Goal: Information Seeking & Learning: Learn about a topic

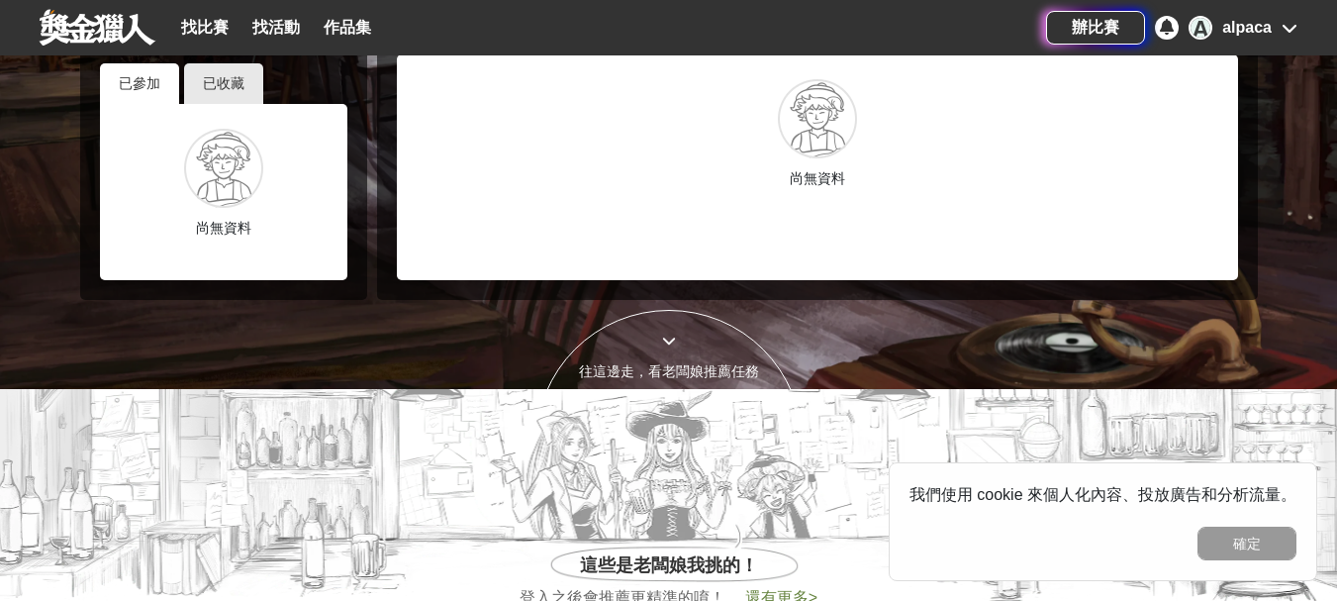
scroll to position [495, 0]
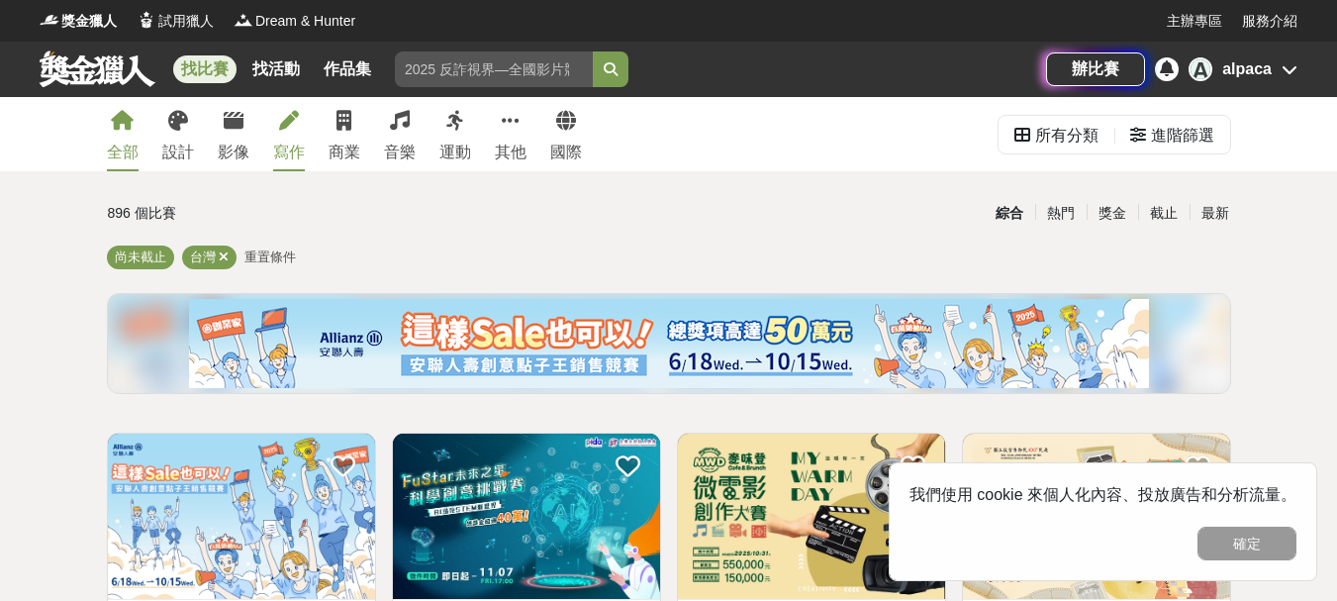
click at [286, 133] on link "寫作" at bounding box center [289, 134] width 32 height 74
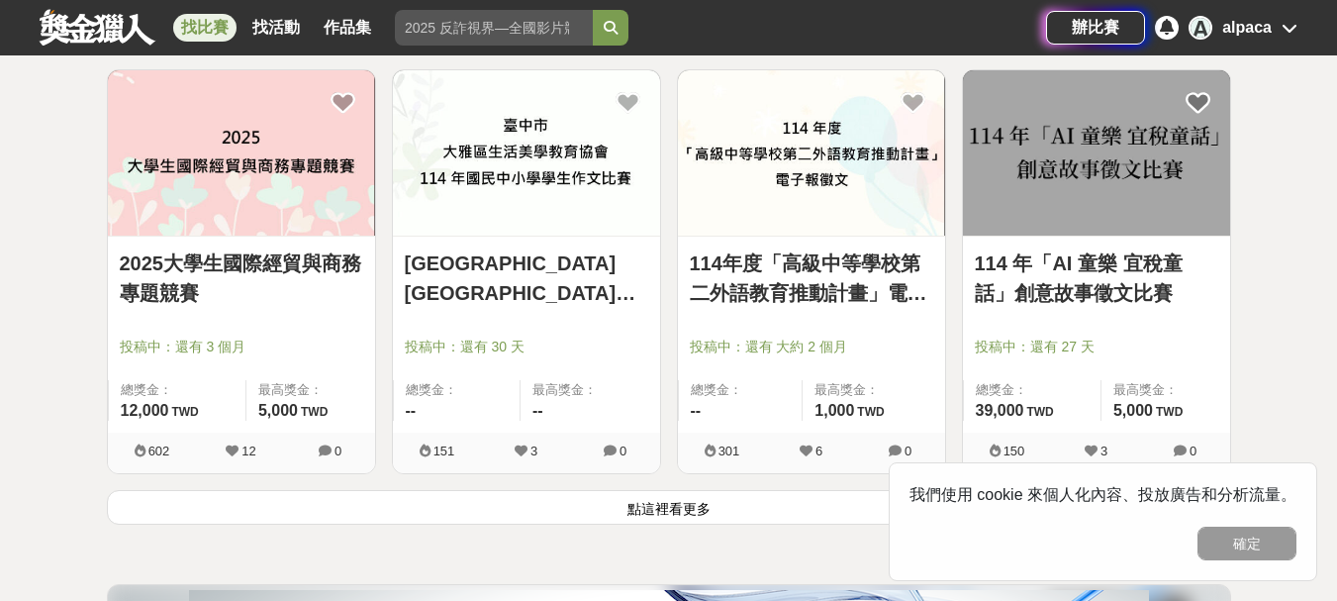
scroll to position [2474, 0]
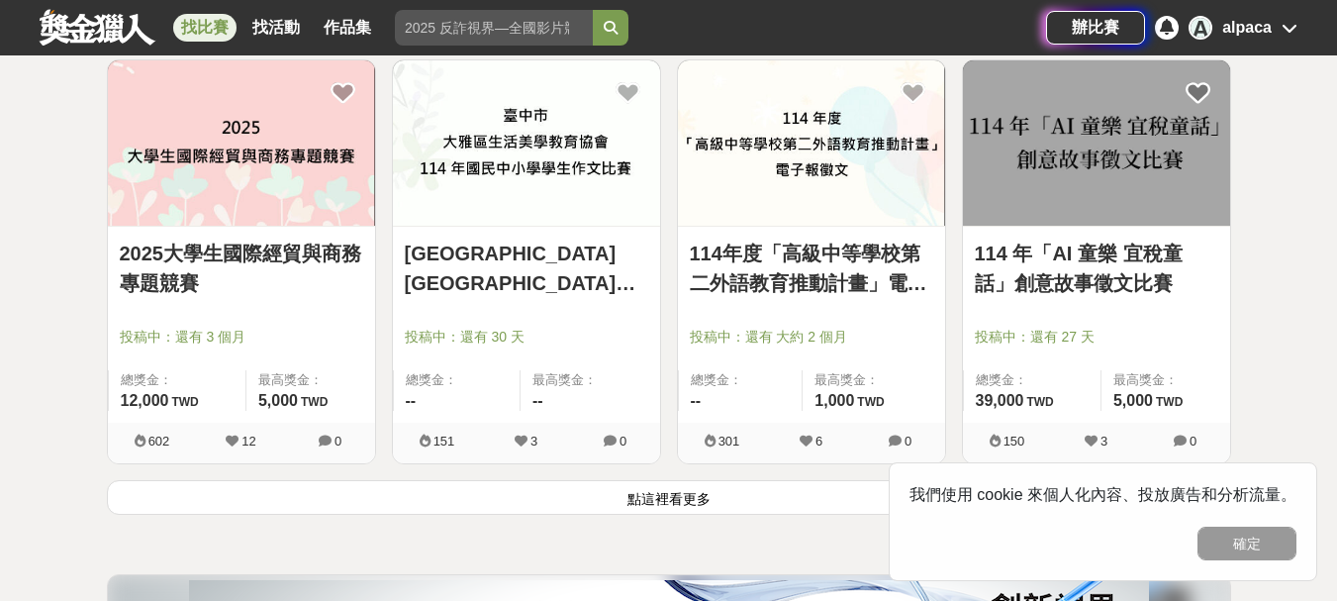
click at [1141, 207] on img at bounding box center [1096, 142] width 267 height 165
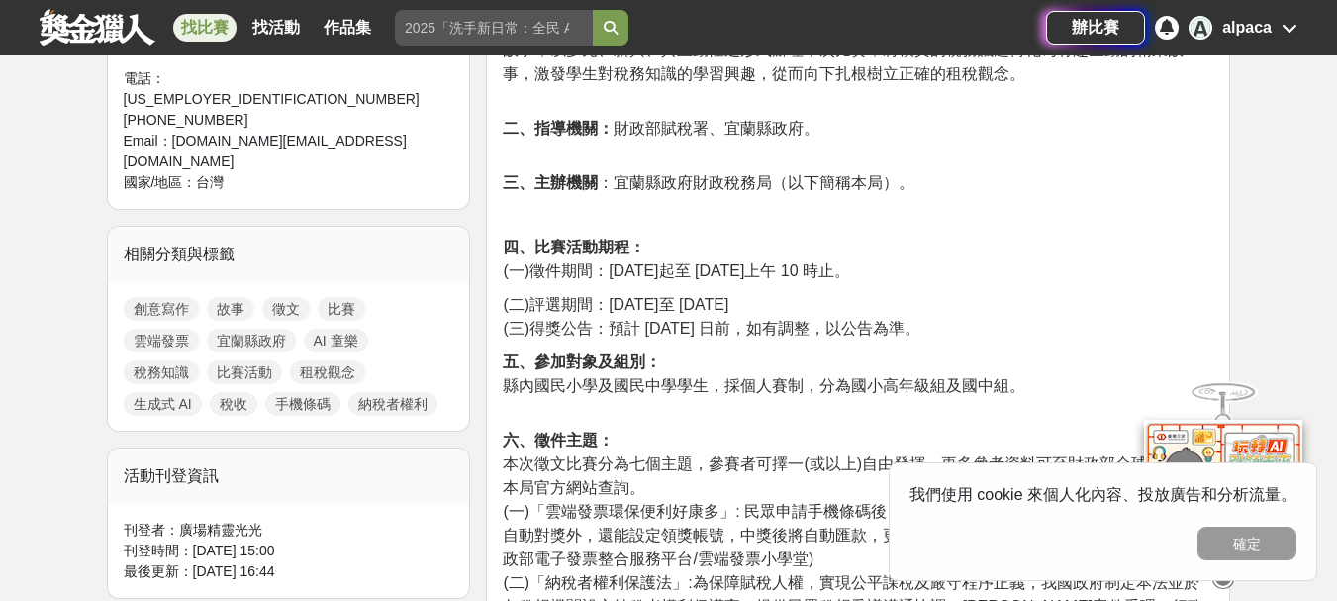
scroll to position [891, 0]
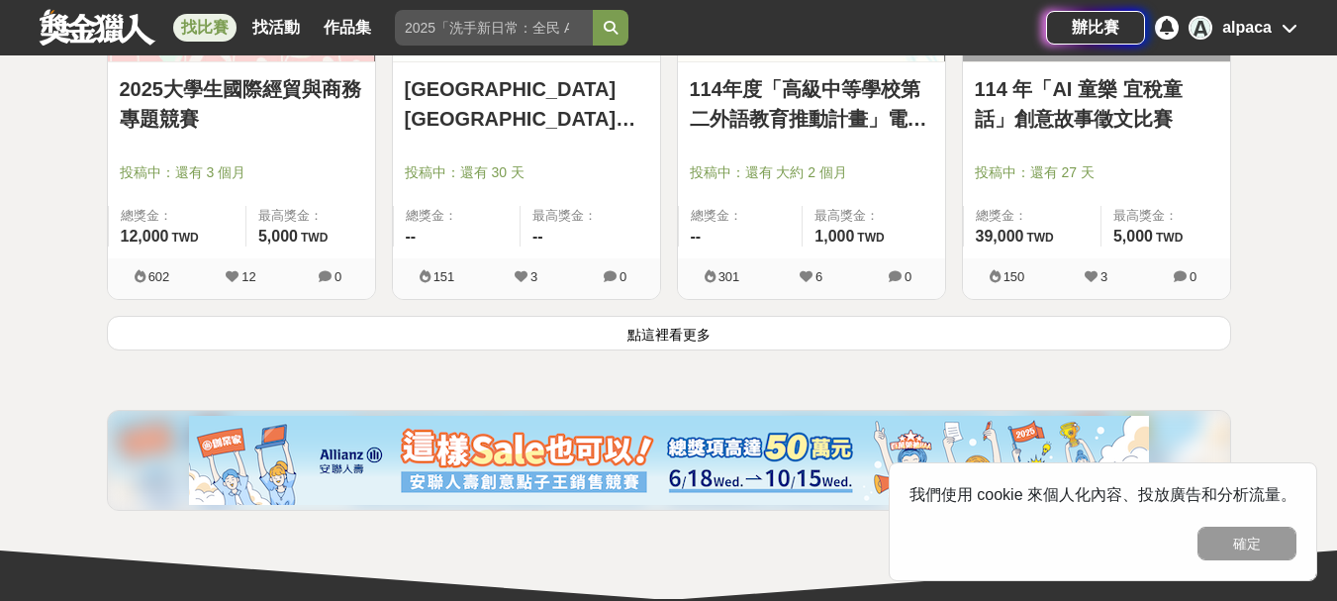
scroll to position [2771, 0]
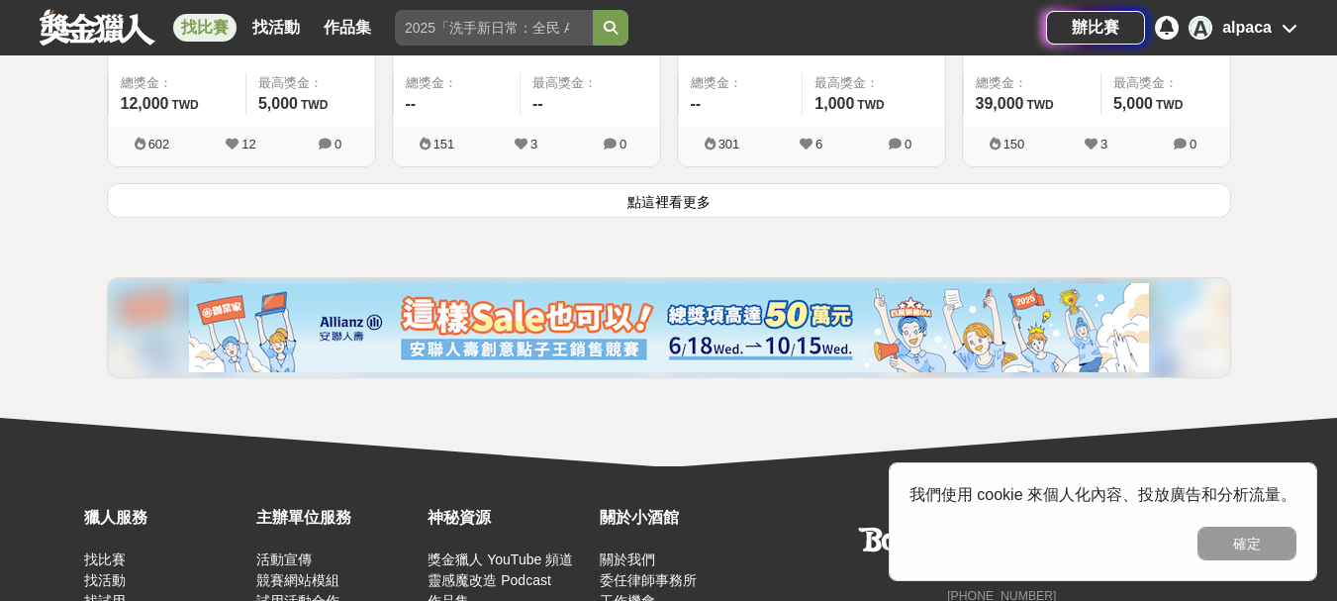
click at [776, 197] on button "點這裡看更多" at bounding box center [669, 200] width 1124 height 35
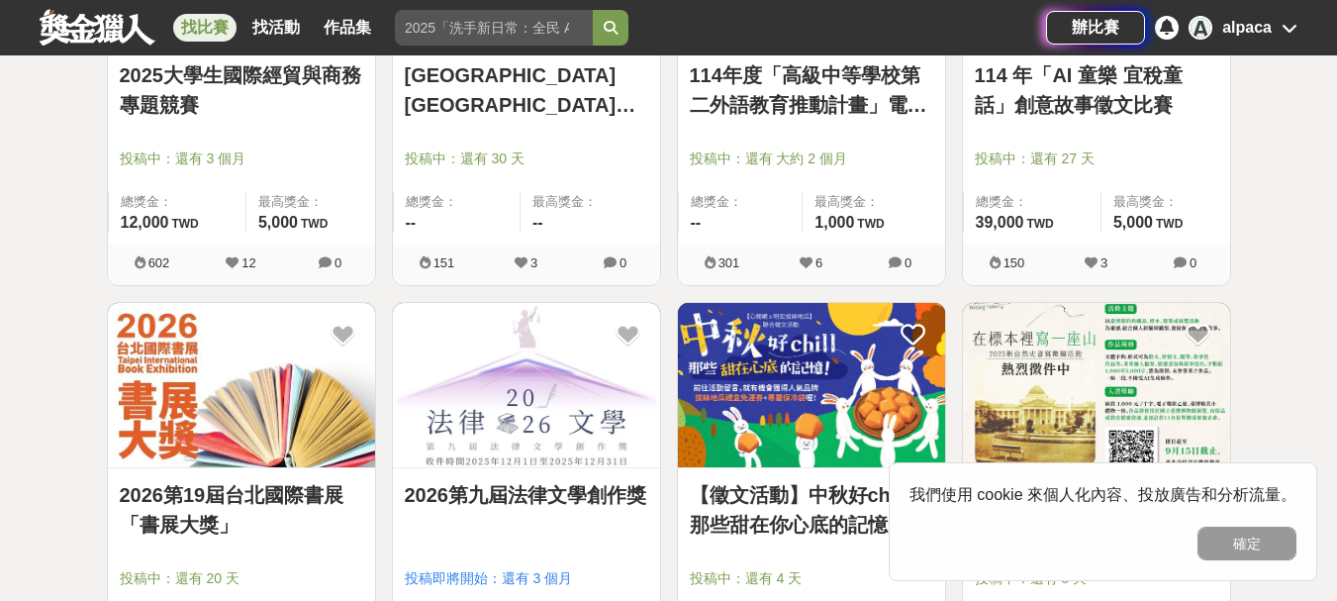
scroll to position [2771, 0]
